Goal: Find specific page/section: Find specific page/section

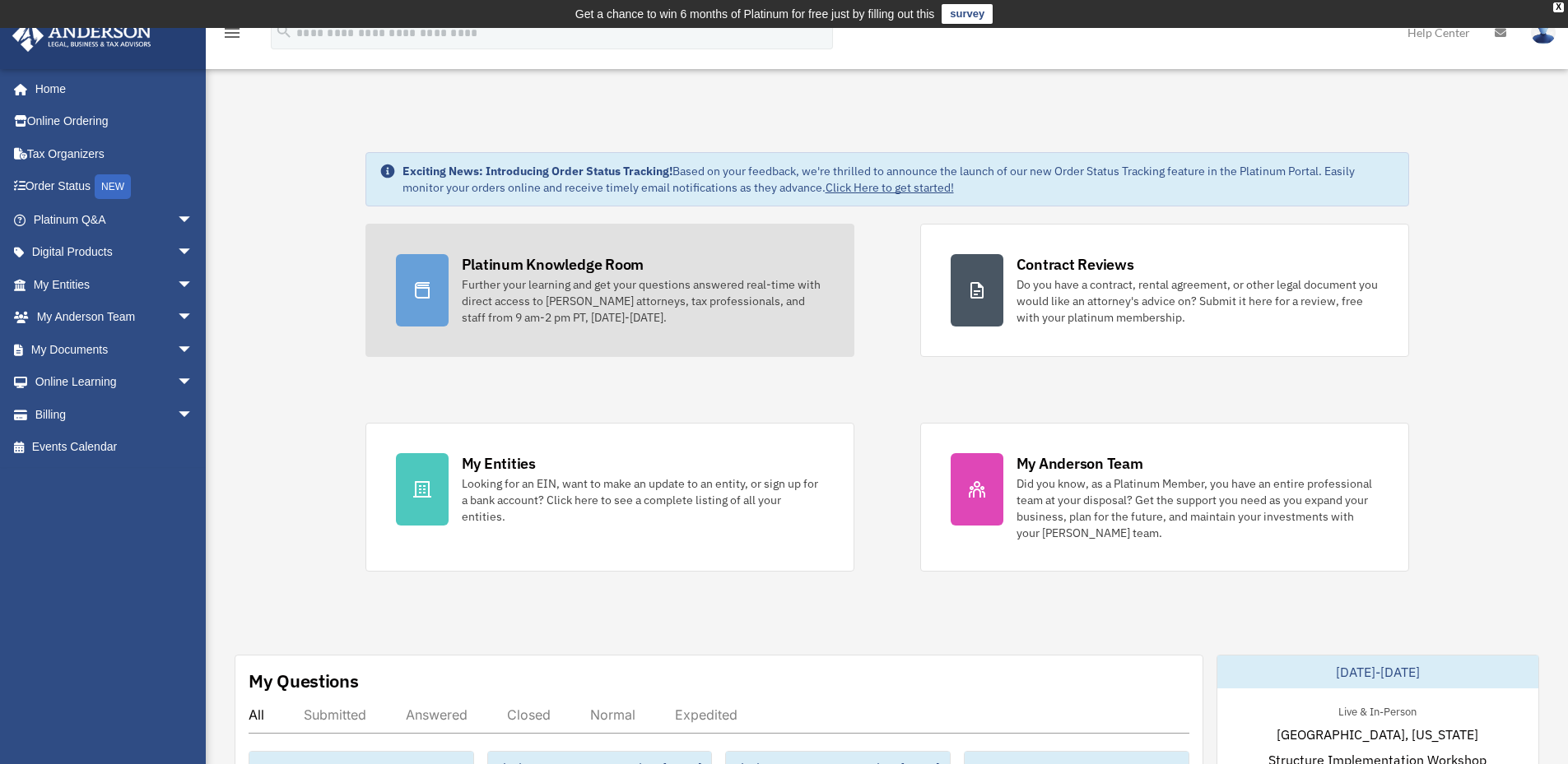
click at [508, 264] on div "Platinum Knowledge Room" at bounding box center [553, 264] width 182 height 21
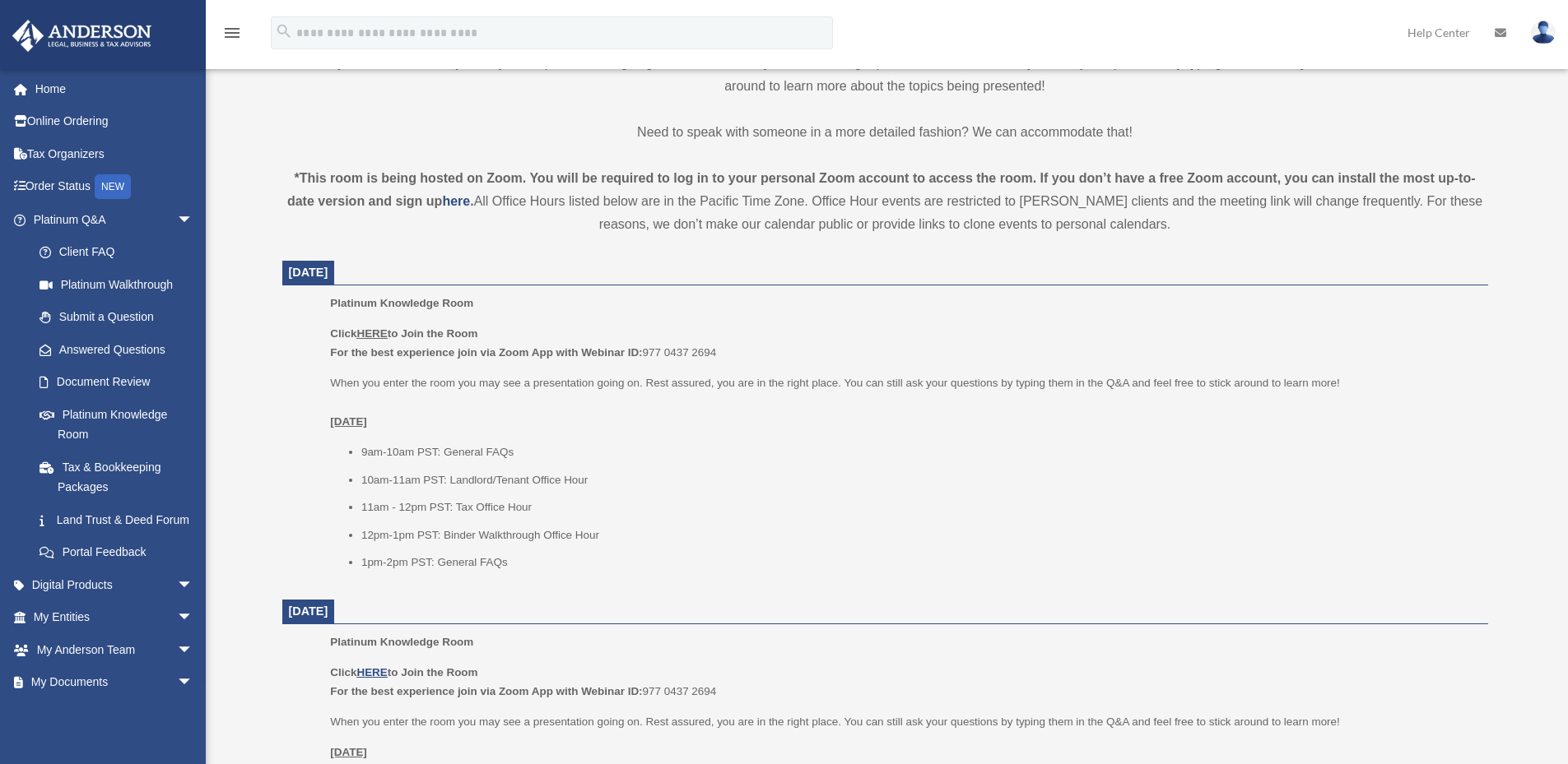
scroll to position [591, 0]
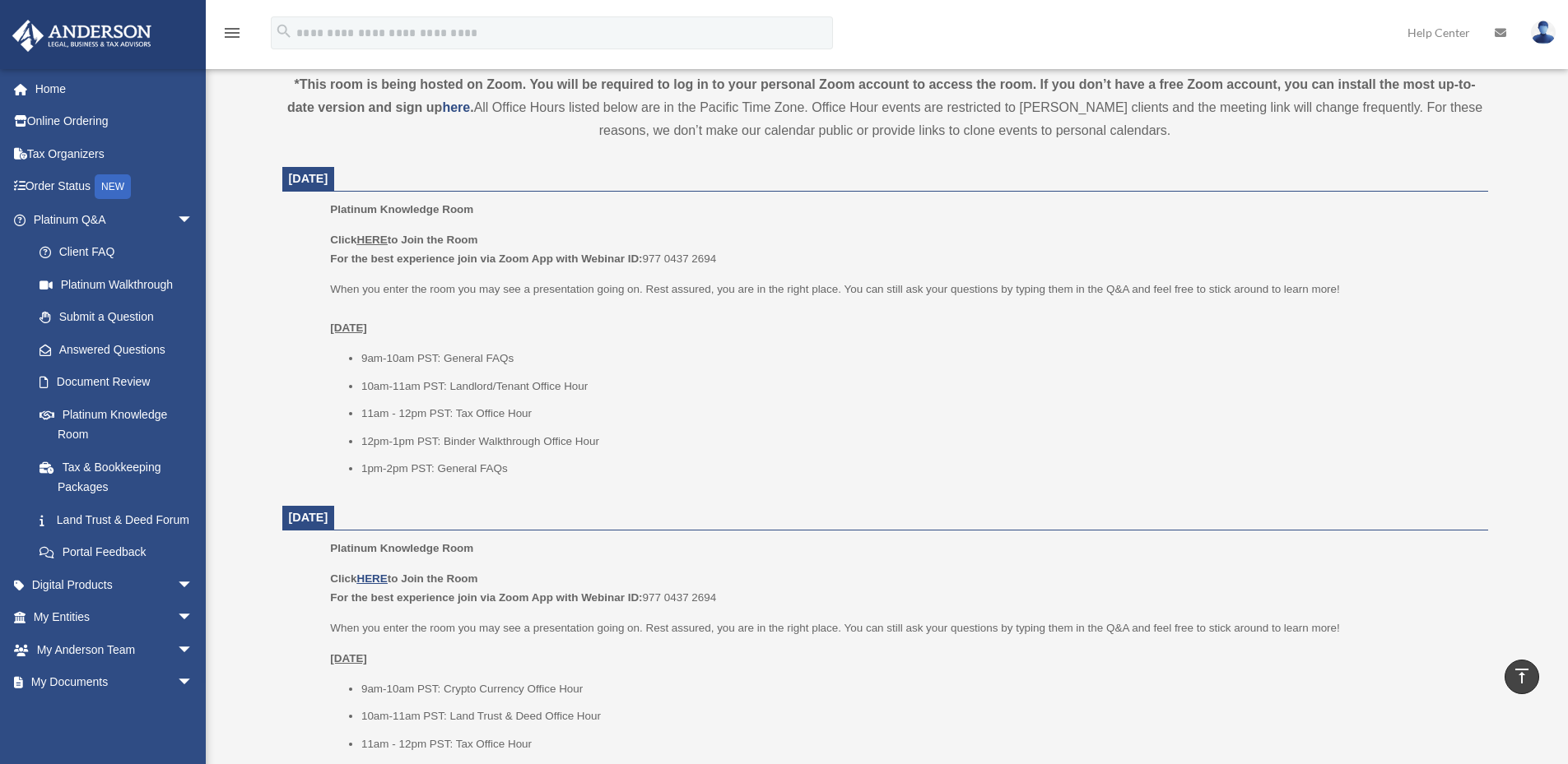
click at [373, 239] on u "HERE" at bounding box center [371, 239] width 30 height 12
click at [375, 239] on u "HERE" at bounding box center [371, 239] width 30 height 12
click at [384, 245] on u "HERE" at bounding box center [371, 239] width 30 height 12
click at [362, 239] on u "HERE" at bounding box center [371, 239] width 30 height 12
click at [368, 236] on u "HERE" at bounding box center [371, 239] width 30 height 12
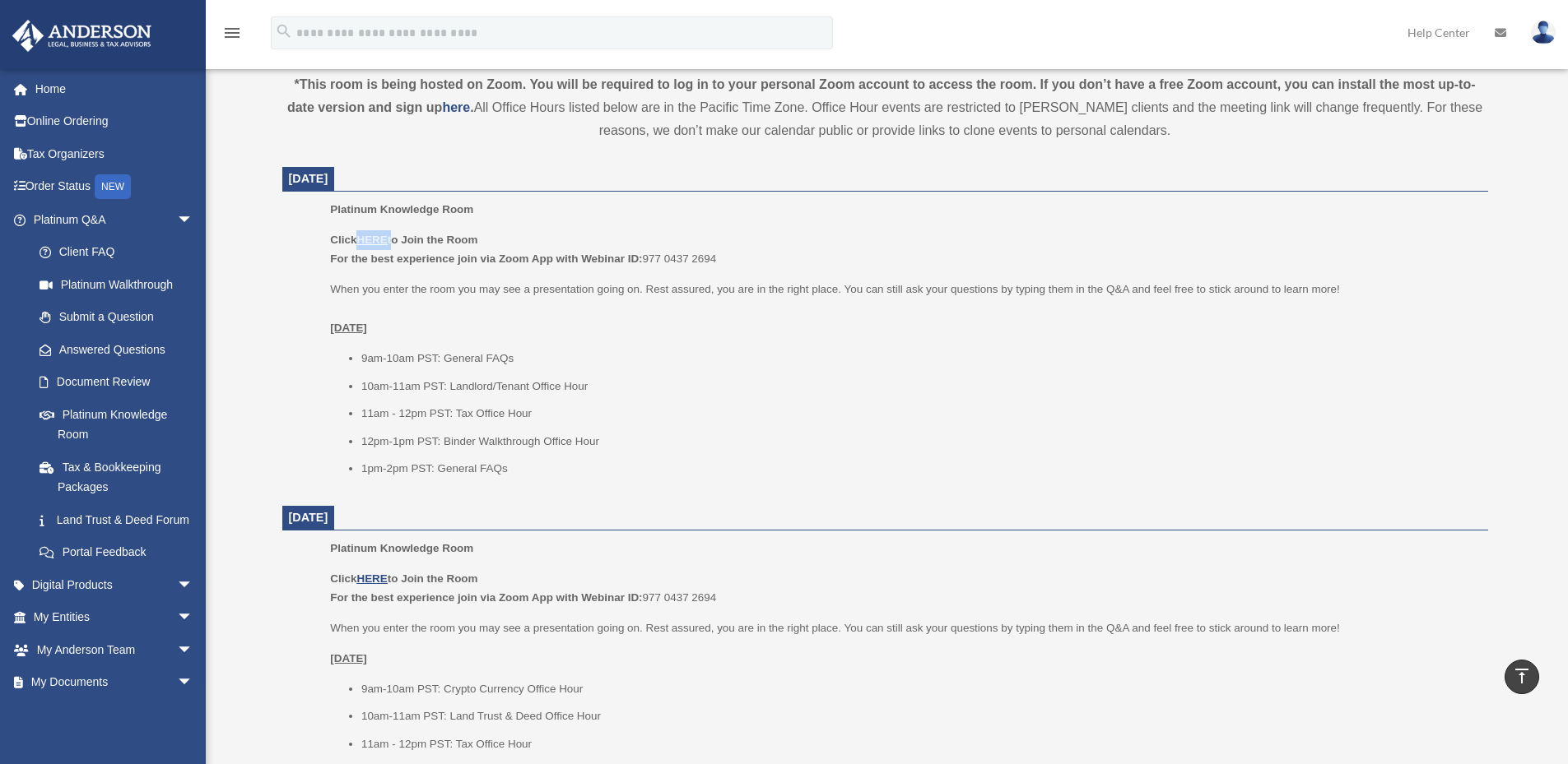
click at [368, 236] on u "HERE" at bounding box center [371, 239] width 30 height 12
click at [387, 240] on u "HERE" at bounding box center [371, 239] width 30 height 12
click at [380, 241] on u "HERE" at bounding box center [371, 239] width 30 height 12
click at [651, 238] on p "Click HERE to Join the Room For the best experience join via Zoom App with Webi…" at bounding box center [902, 249] width 1146 height 39
click at [374, 235] on u "HERE" at bounding box center [371, 239] width 30 height 12
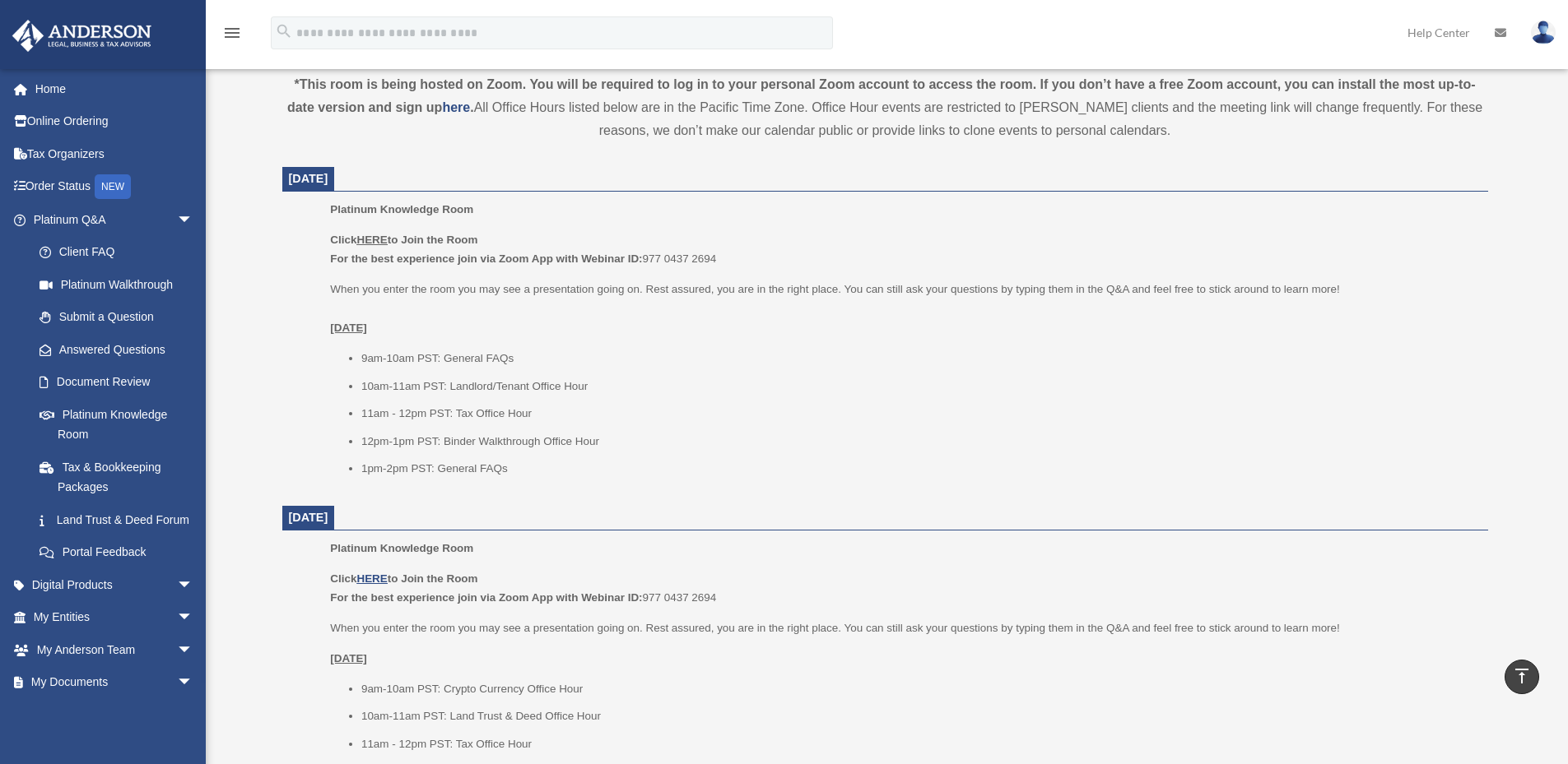
click at [374, 240] on u "HERE" at bounding box center [371, 239] width 30 height 12
click at [367, 333] on u "Tuesday, September 23" at bounding box center [348, 328] width 37 height 12
click at [367, 330] on u "Tuesday, September 23" at bounding box center [348, 328] width 37 height 12
click at [367, 329] on u "Tuesday, September 23" at bounding box center [348, 328] width 37 height 12
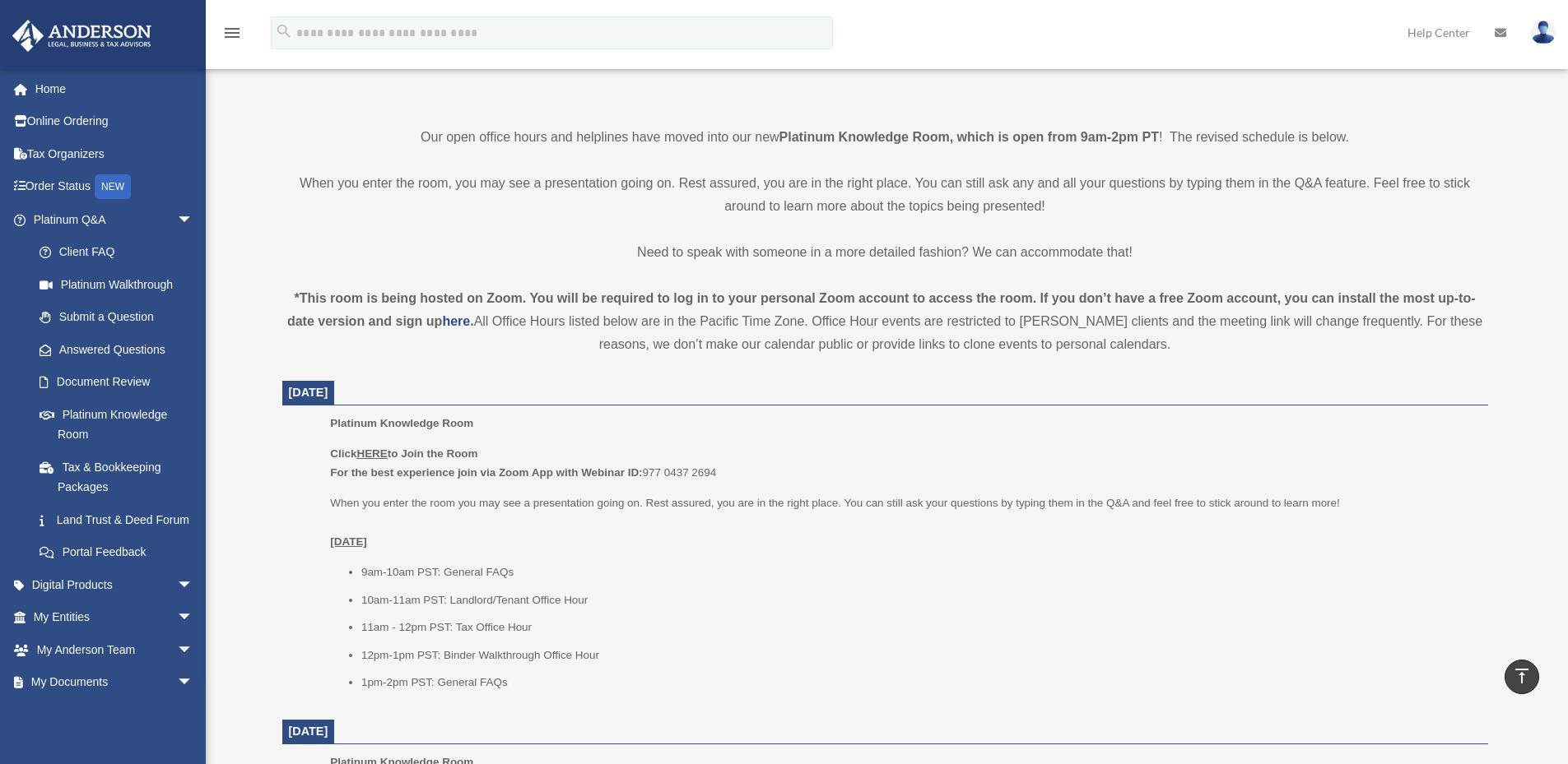
scroll to position [419, 0]
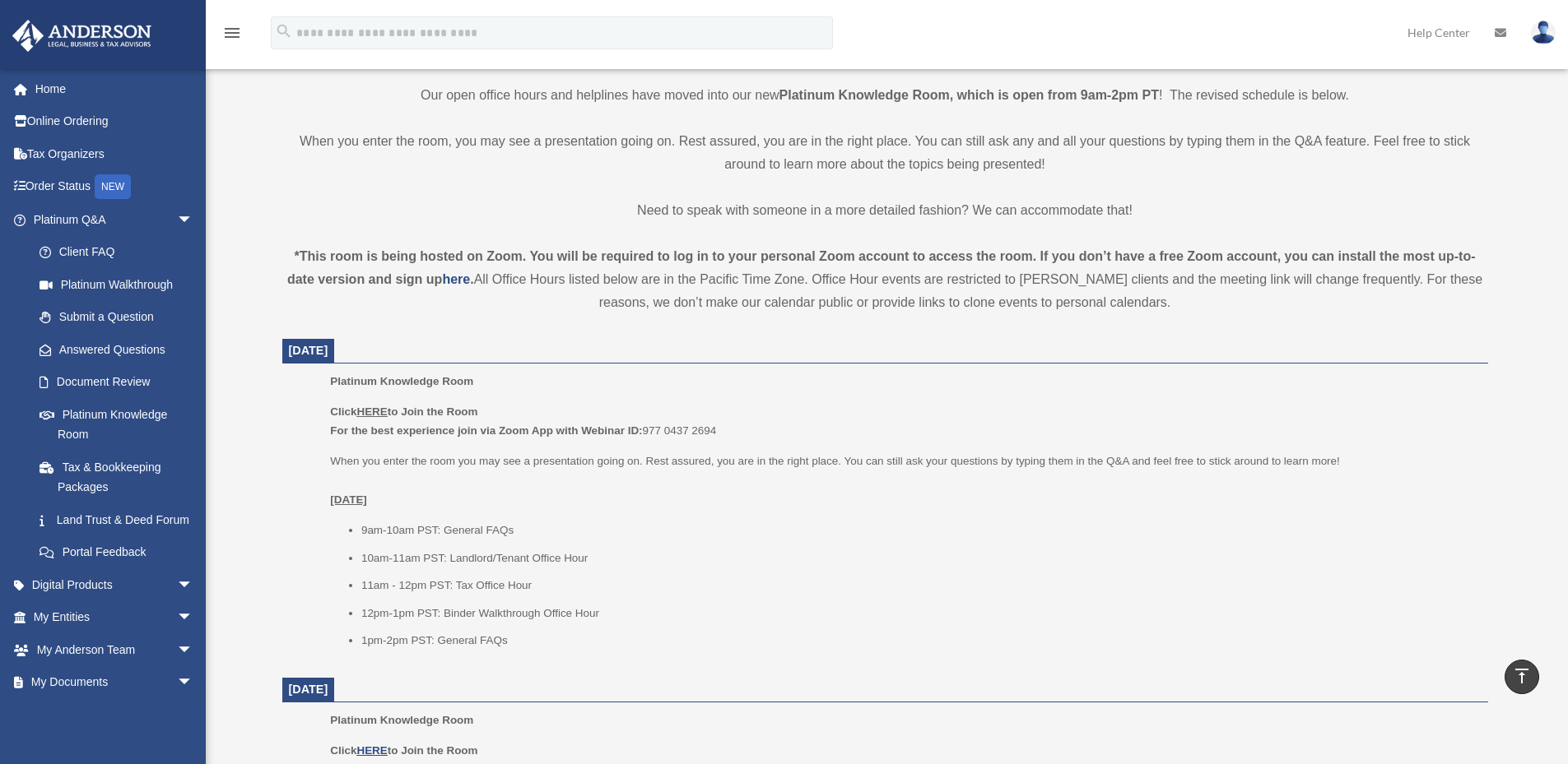
click at [369, 412] on u "HERE" at bounding box center [371, 412] width 30 height 12
click at [536, 412] on p "Click HERE to Join the Room For the best experience join via Zoom App with Webi…" at bounding box center [902, 421] width 1146 height 39
drag, startPoint x: 547, startPoint y: 404, endPoint x: 595, endPoint y: 398, distance: 48.4
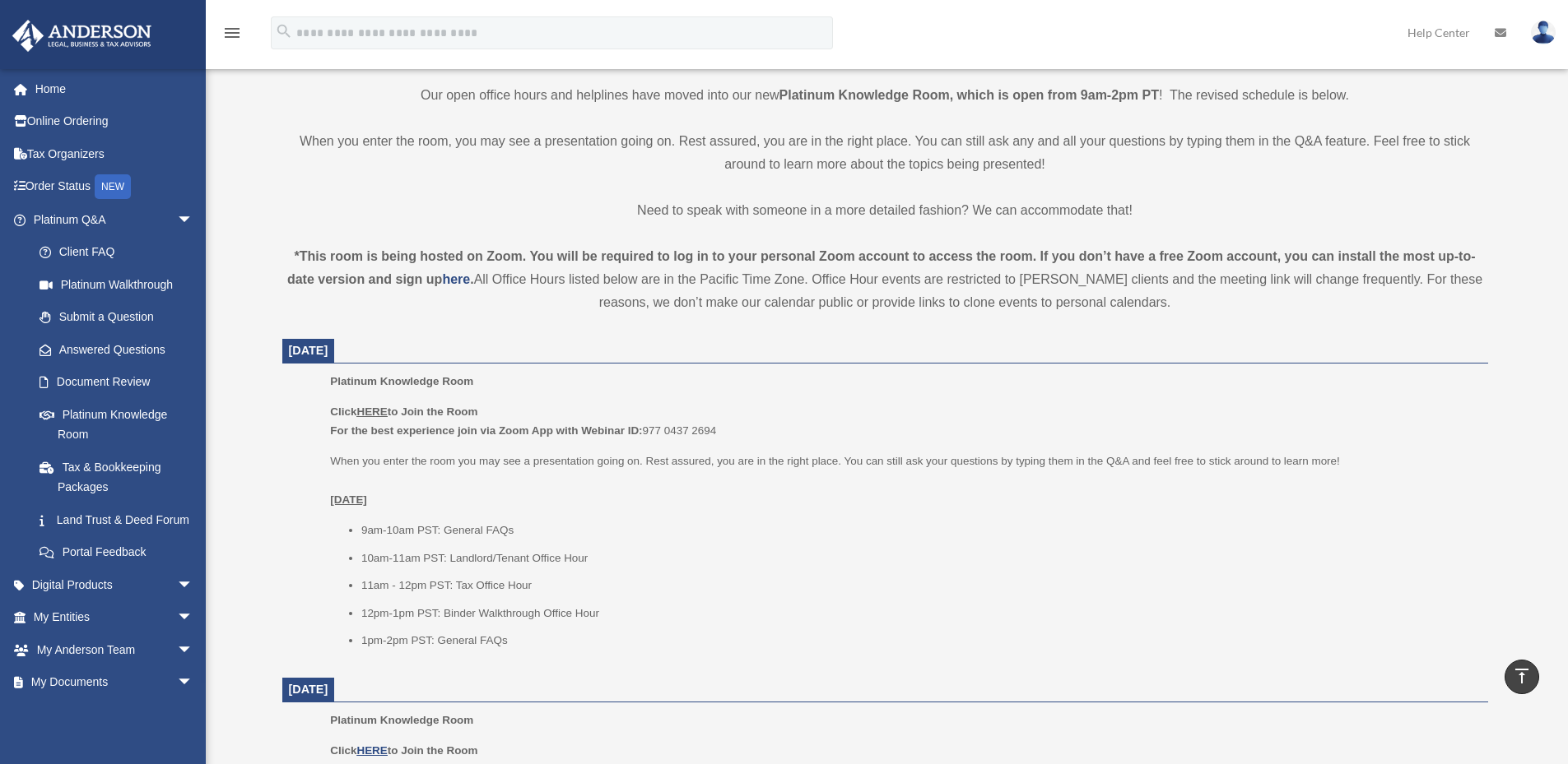
click at [552, 402] on p "Click HERE to Join the Room For the best experience join via Zoom App with Webi…" at bounding box center [902, 421] width 1146 height 39
drag, startPoint x: 644, startPoint y: 430, endPoint x: 721, endPoint y: 425, distance: 77.2
click at [721, 425] on p "Click HERE to Join the Room For the best experience join via Zoom App with Webi…" at bounding box center [902, 421] width 1146 height 39
copy p "977 0437 2694"
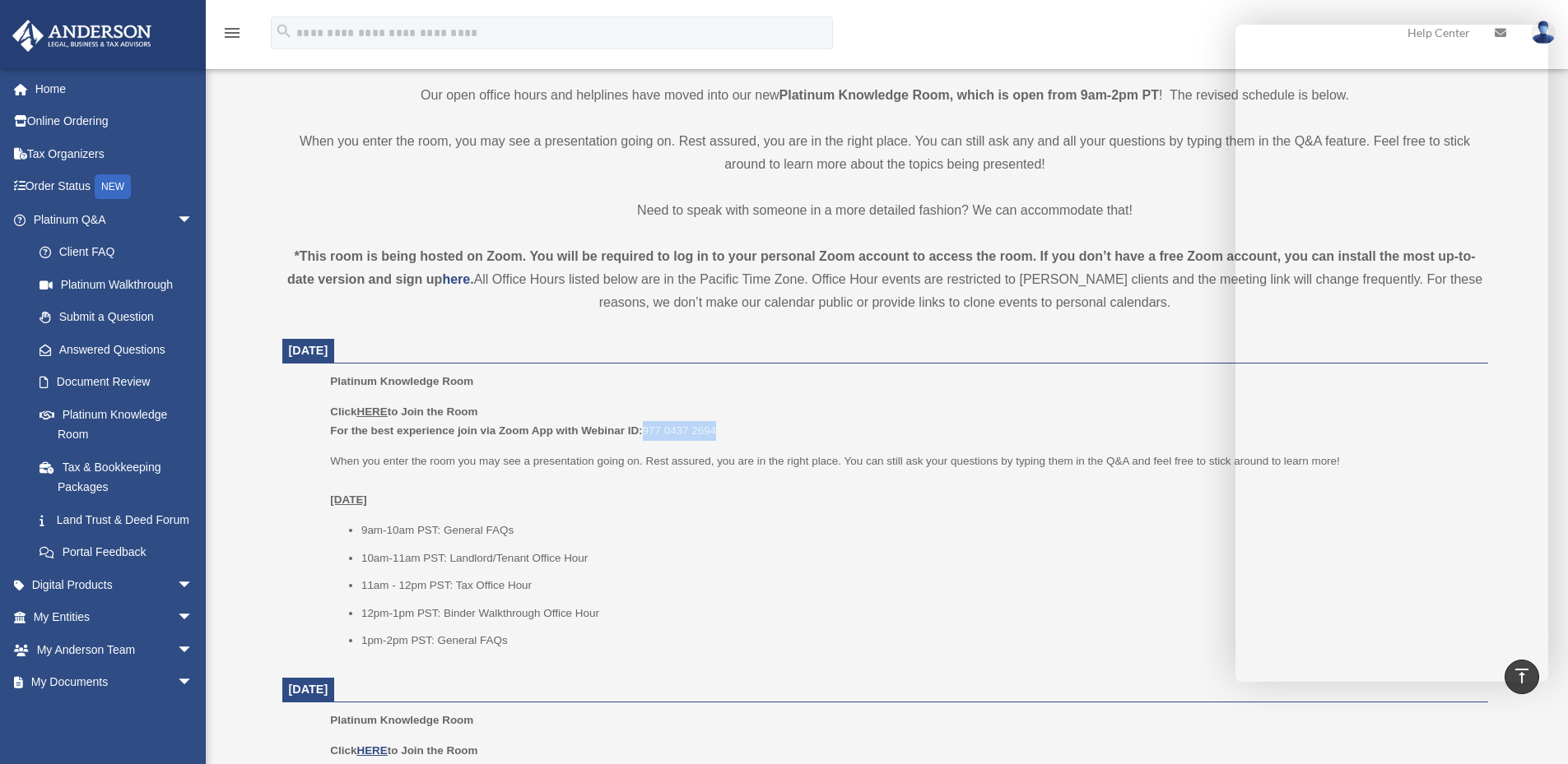
click at [662, 433] on p "Click HERE to Join the Room For the best experience join via Zoom App with Webi…" at bounding box center [902, 421] width 1146 height 39
click at [374, 413] on u "HERE" at bounding box center [371, 412] width 30 height 12
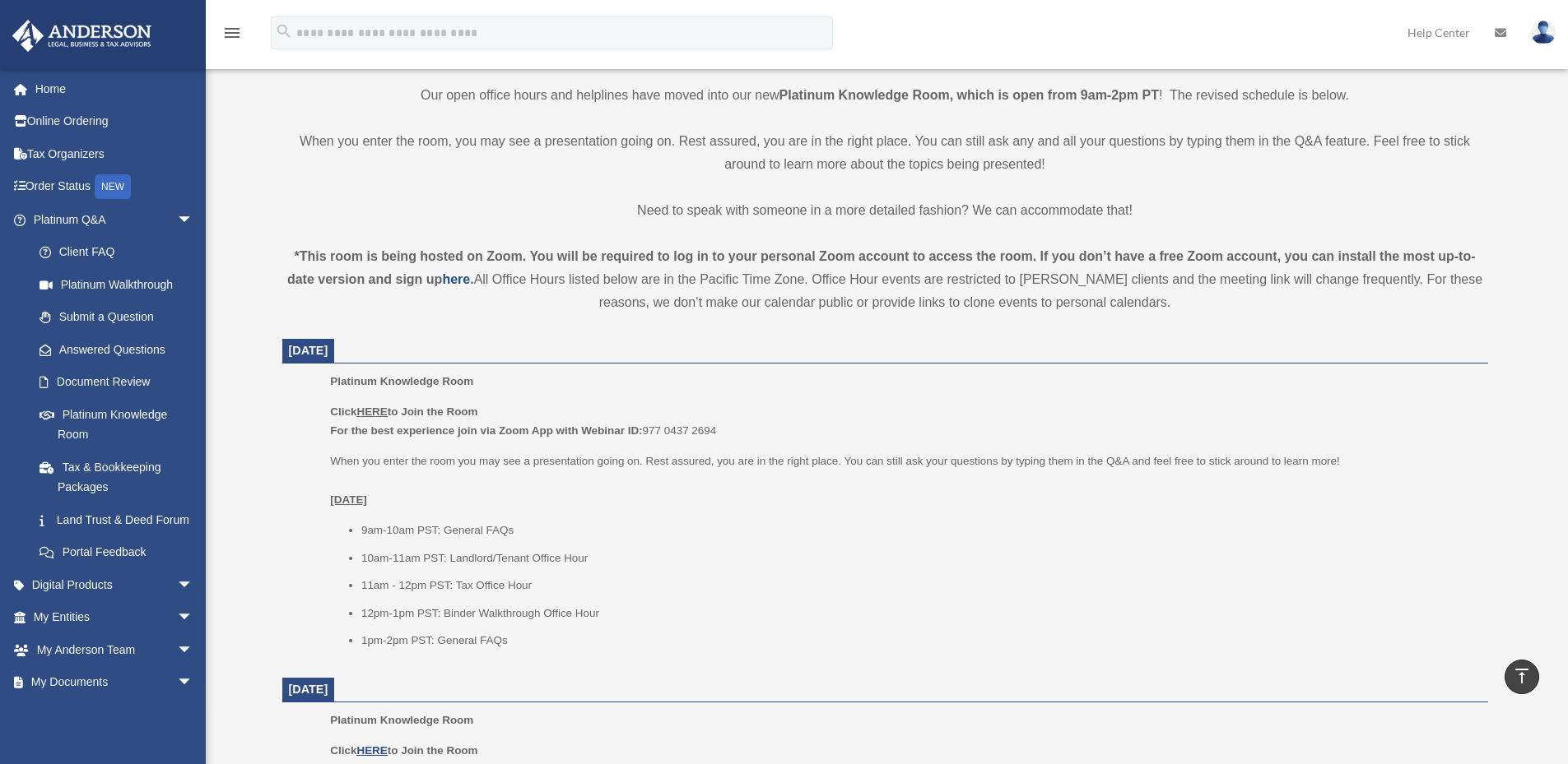
click at [461, 279] on strong "here" at bounding box center [456, 279] width 28 height 14
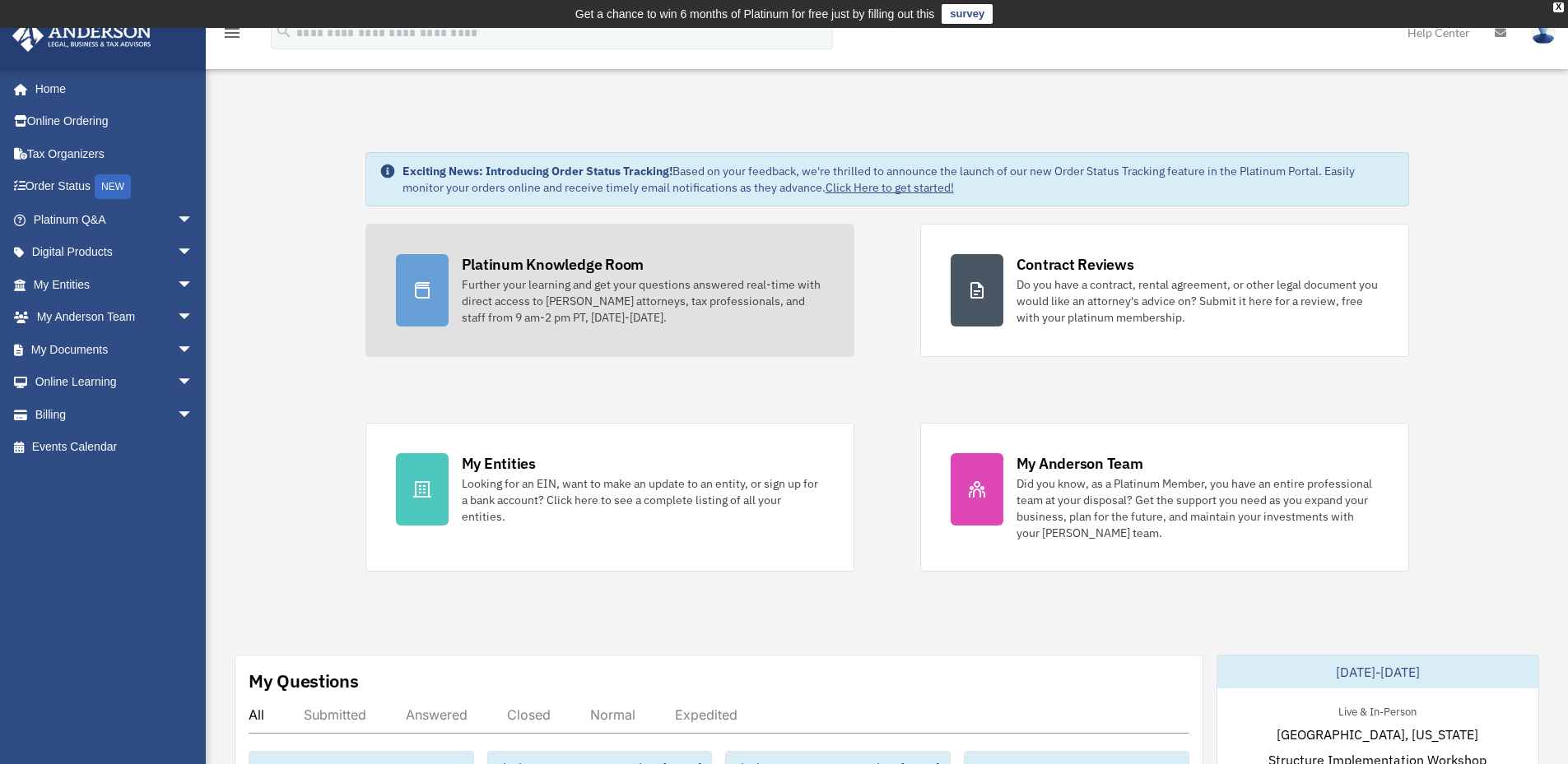
click at [560, 265] on div "Platinum Knowledge Room" at bounding box center [553, 264] width 182 height 21
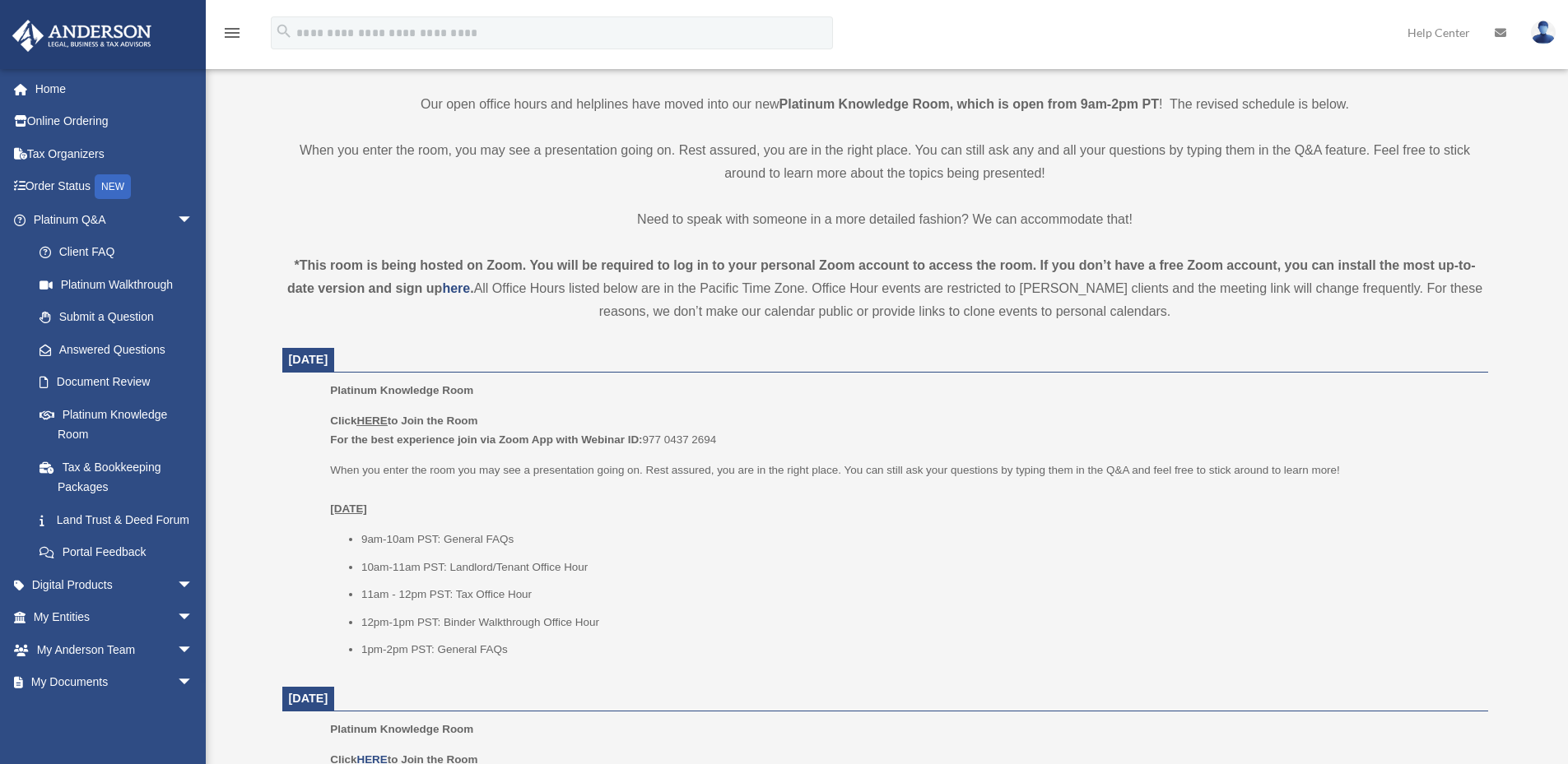
scroll to position [436, 0]
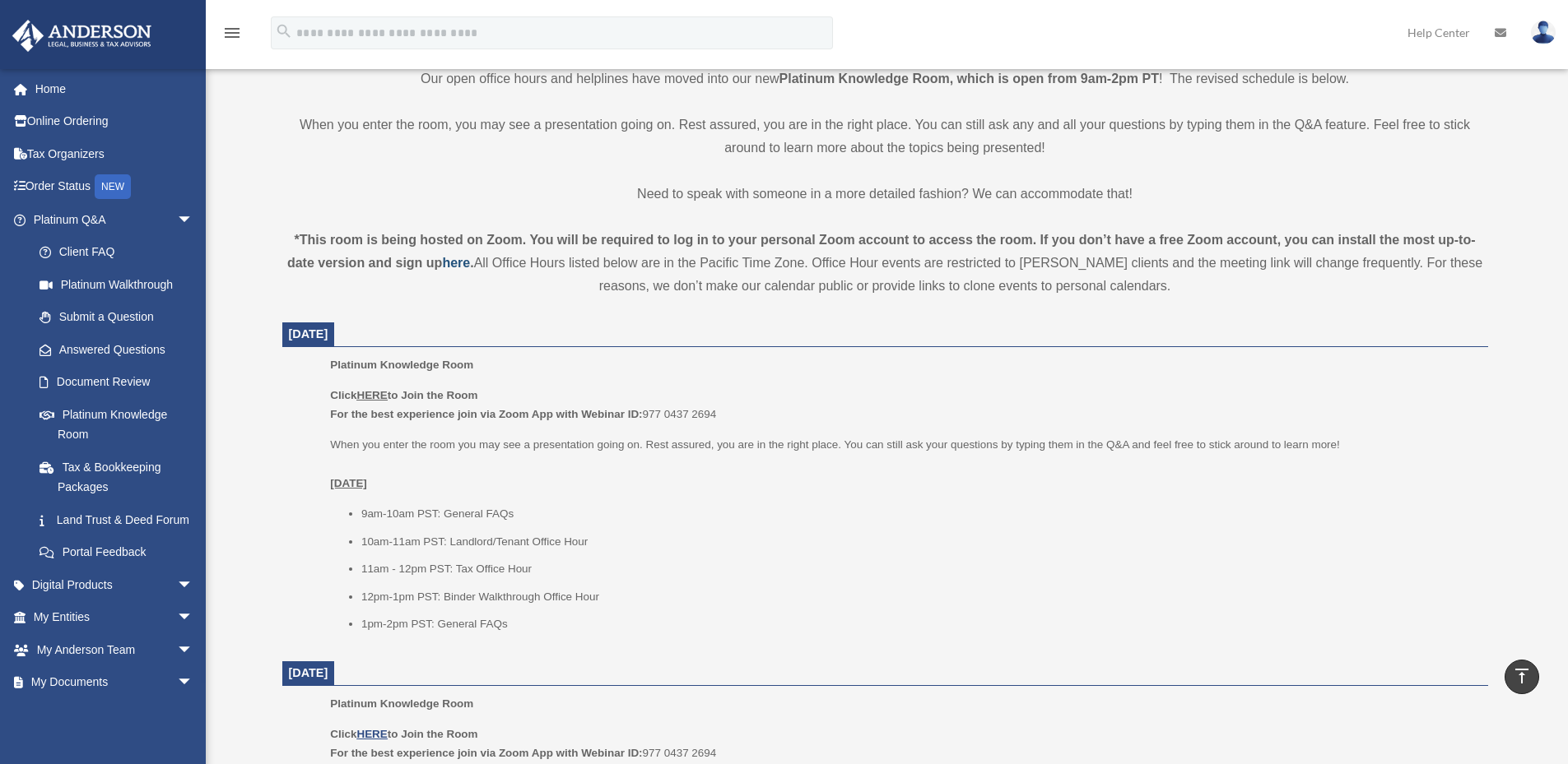
click at [452, 258] on strong "here" at bounding box center [456, 263] width 28 height 14
